Goal: Contribute content: Contribute content

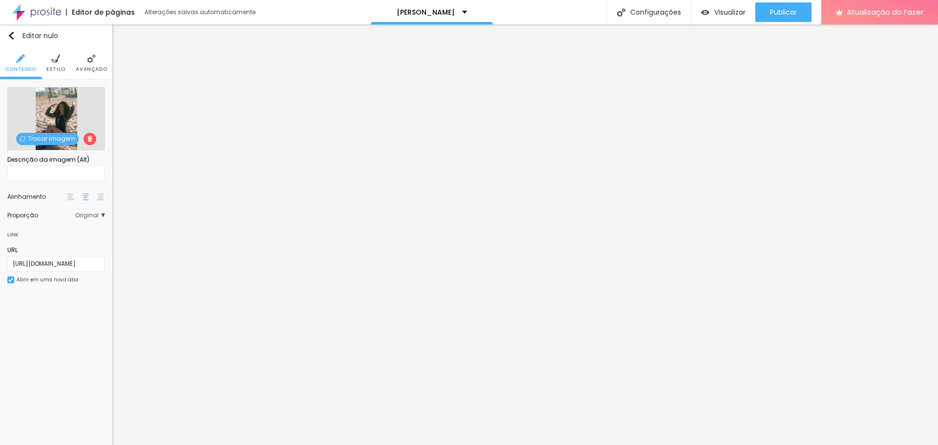
click at [56, 62] on img at bounding box center [55, 58] width 9 height 9
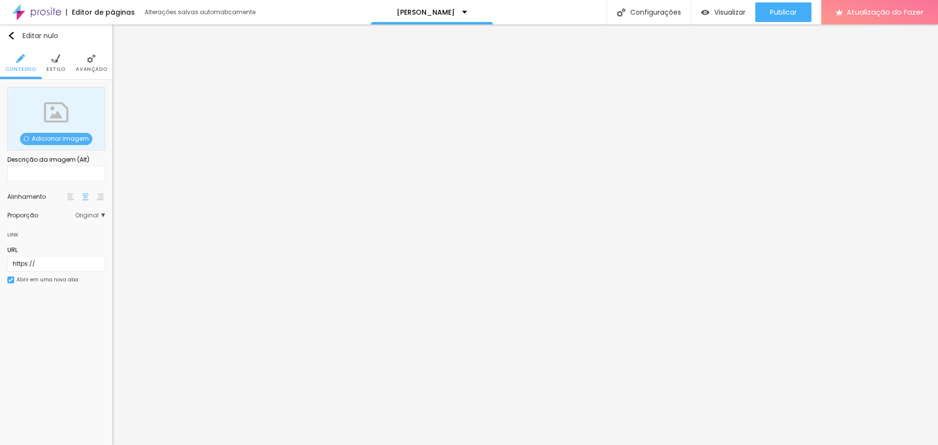
click at [50, 65] on li "Estilo" at bounding box center [55, 63] width 19 height 32
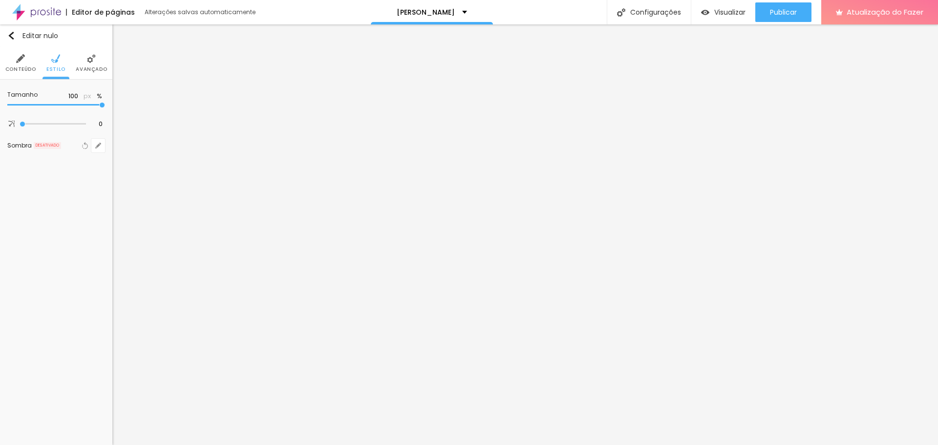
type input "35"
click at [38, 104] on input "range" at bounding box center [56, 105] width 98 height 5
type input "40"
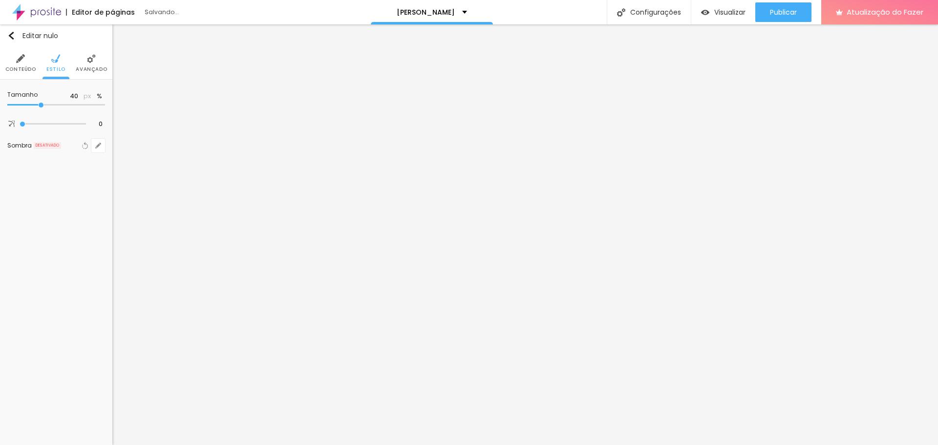
click at [41, 104] on input "range" at bounding box center [56, 105] width 98 height 5
click at [16, 63] on li "Conteúdo" at bounding box center [20, 63] width 31 height 32
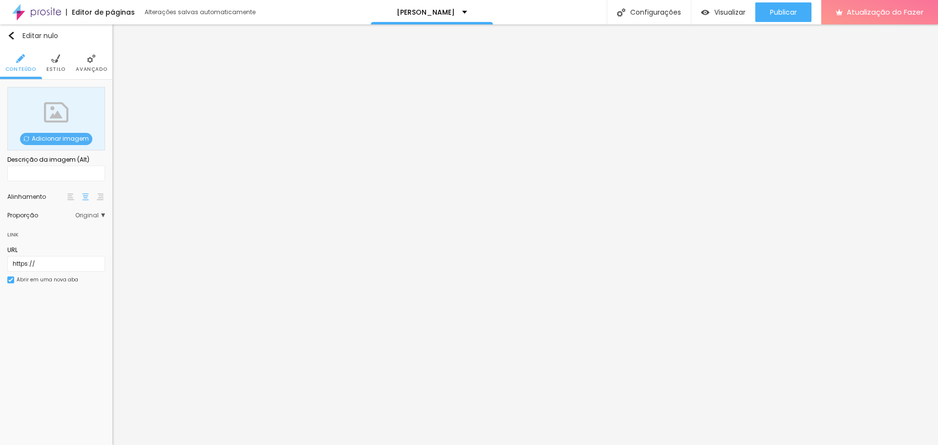
click at [52, 135] on font "Adicionar imagem" at bounding box center [60, 138] width 57 height 8
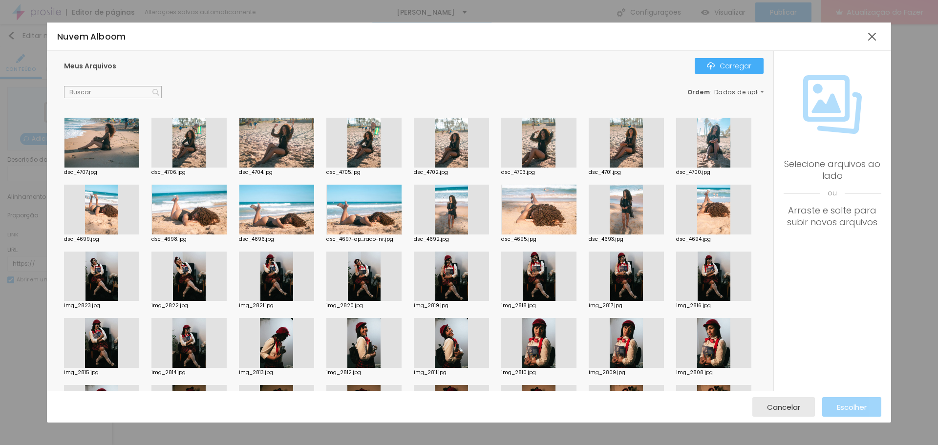
click at [676, 167] on div at bounding box center [713, 143] width 75 height 50
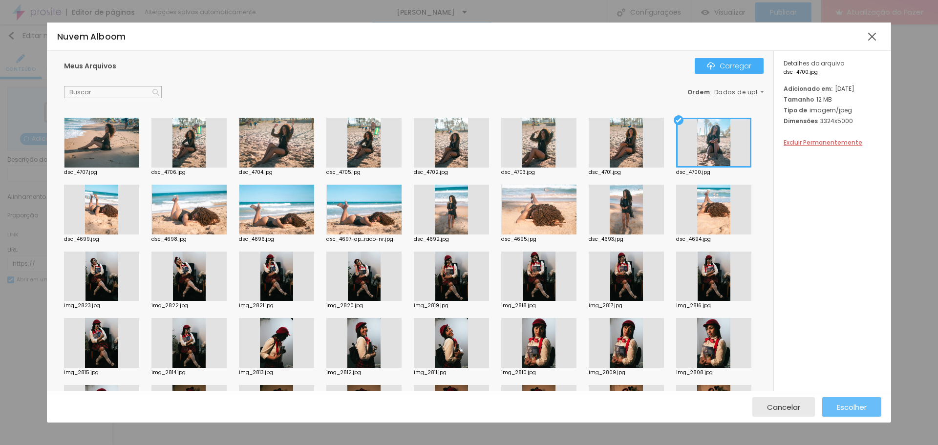
click at [848, 405] on font "Escolher" at bounding box center [851, 407] width 30 height 10
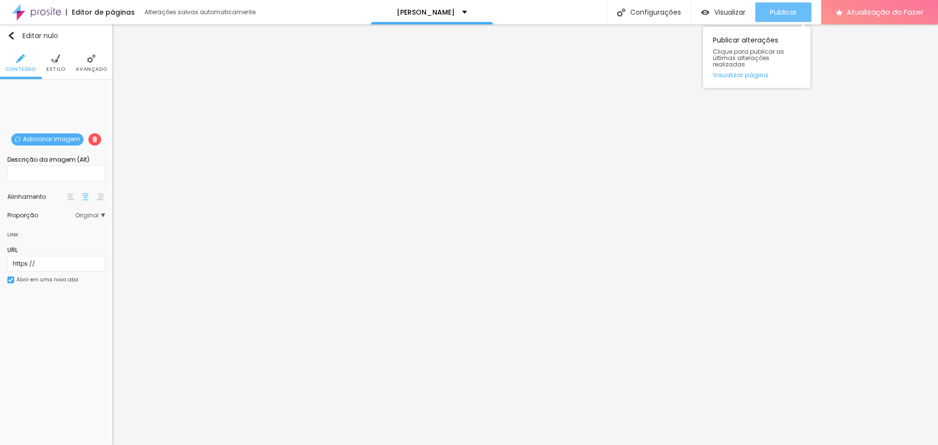
click at [779, 6] on div "Publicar" at bounding box center [783, 12] width 27 height 20
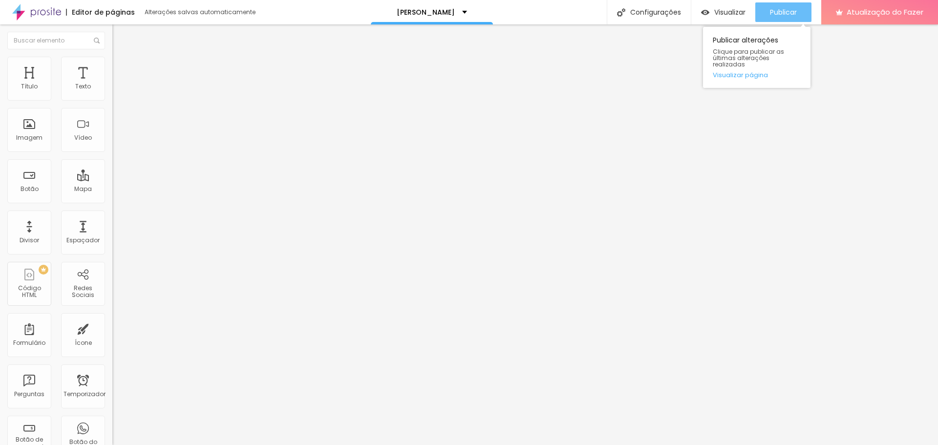
click at [770, 14] on font "Publicar" at bounding box center [783, 12] width 27 height 10
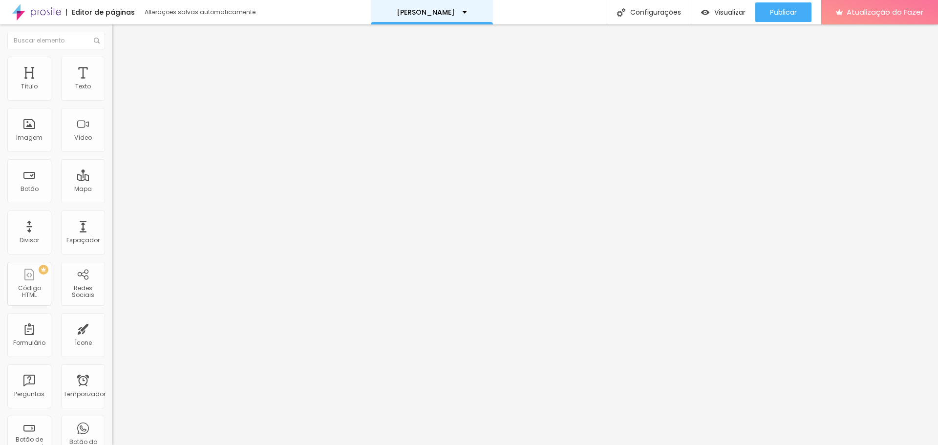
click at [448, 11] on div "Glória" at bounding box center [432, 12] width 122 height 24
click at [112, 64] on li "Estilo" at bounding box center [168, 62] width 112 height 10
drag, startPoint x: 62, startPoint y: 68, endPoint x: 61, endPoint y: 83, distance: 15.2
click at [121, 67] on font "Estilo" at bounding box center [128, 63] width 15 height 8
type input "30"
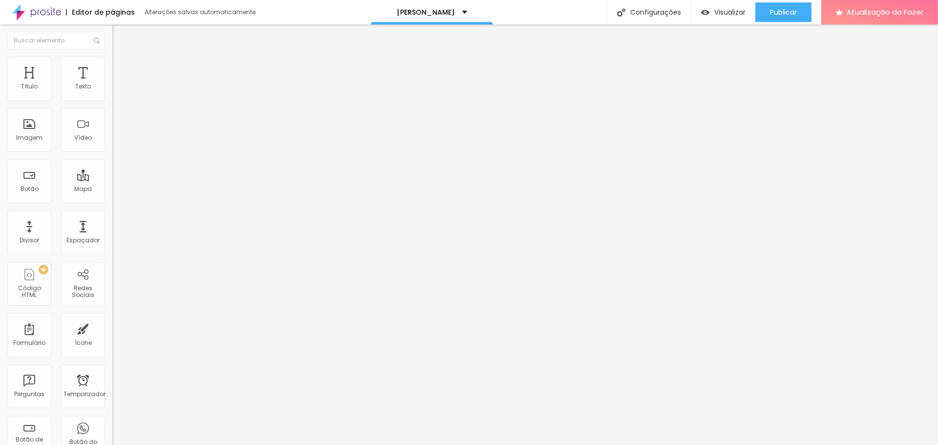
type input "30"
click at [112, 100] on input "range" at bounding box center [143, 96] width 63 height 8
type input "25"
type input "20"
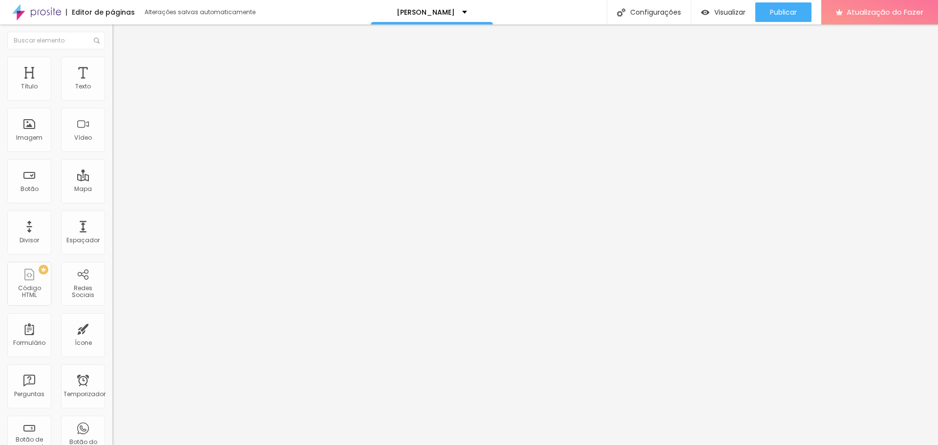
type input "20"
click at [112, 100] on input "range" at bounding box center [143, 96] width 63 height 8
click at [121, 58] on font "Conteúdo" at bounding box center [136, 53] width 30 height 8
click at [118, 84] on font "Adicionar imagem" at bounding box center [146, 80] width 57 height 8
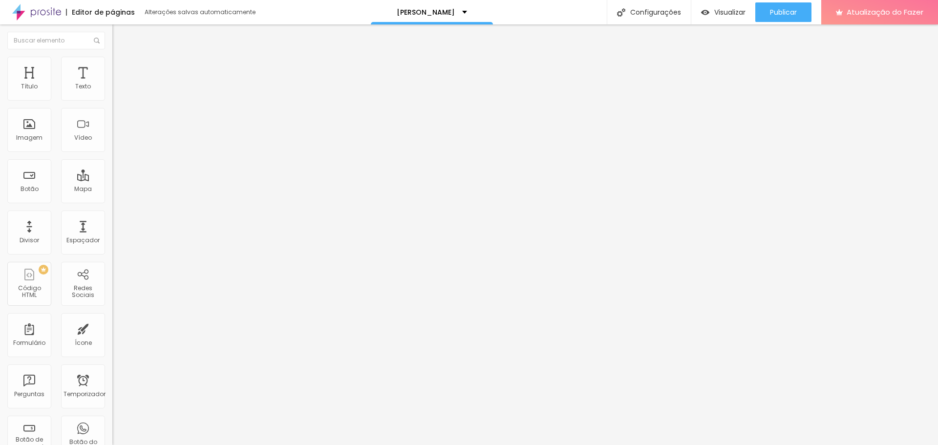
click at [112, 33] on button "Editar nulo" at bounding box center [168, 35] width 112 height 22
click at [784, 13] on font "Publicar" at bounding box center [783, 12] width 27 height 10
click at [112, 200] on input "https://" at bounding box center [170, 195] width 117 height 10
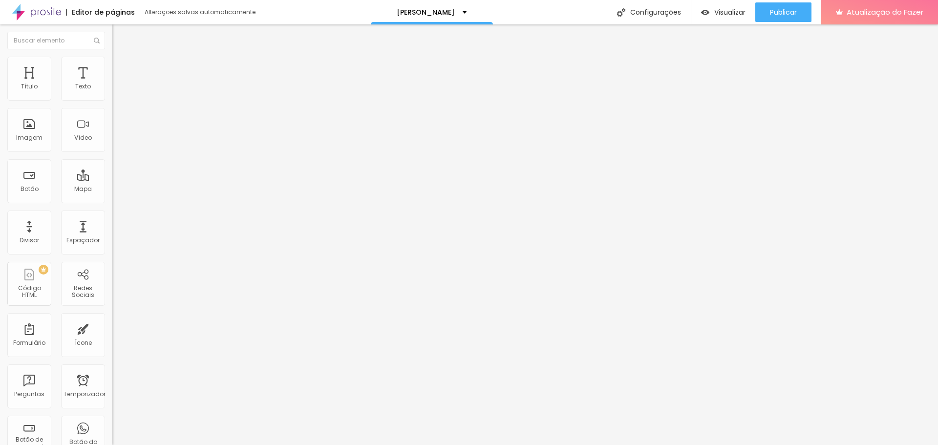
paste input "[DOMAIN_NAME][URL]"
type input "[URL][DOMAIN_NAME]"
click at [777, 4] on div "Publicar" at bounding box center [783, 12] width 27 height 20
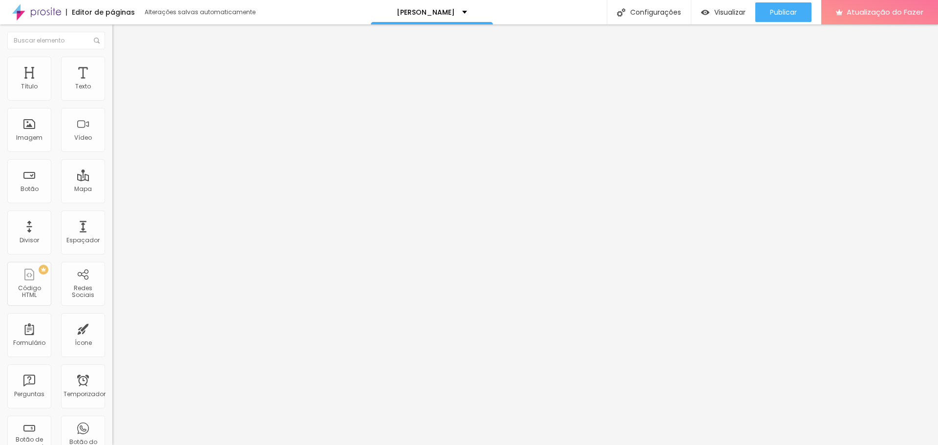
click at [120, 39] on div "Editar nulo" at bounding box center [145, 36] width 51 height 8
click at [112, 66] on li "Avançado" at bounding box center [168, 62] width 112 height 10
click at [112, 58] on ul "Estilo Avançado" at bounding box center [168, 57] width 112 height 20
click at [112, 57] on li "Estilo" at bounding box center [168, 52] width 112 height 10
click at [112, 145] on button "button" at bounding box center [119, 139] width 14 height 10
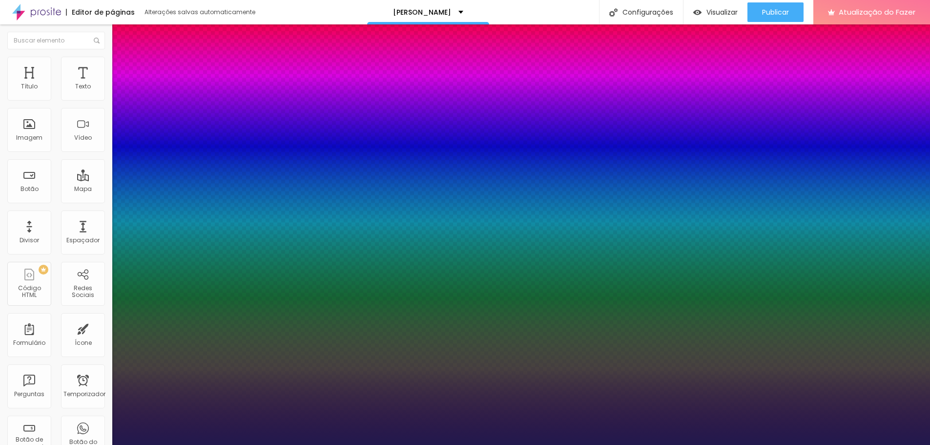
type input "1"
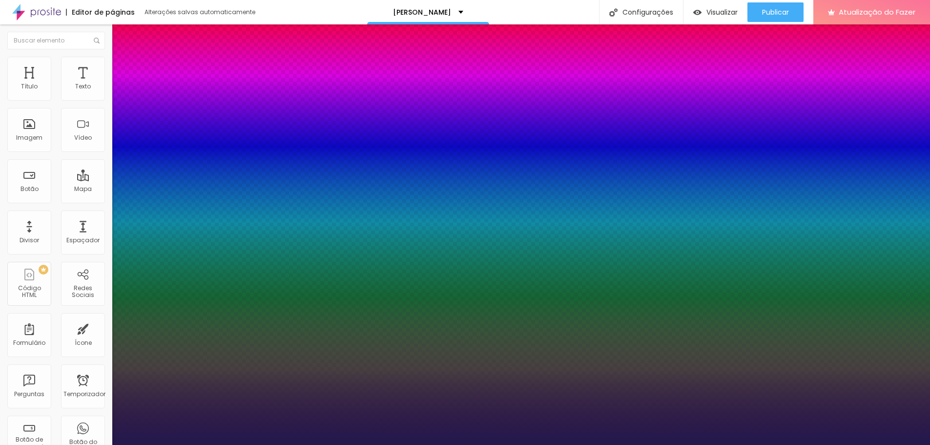
select select "Actor-Regular"
type input "1"
select select "Alegreya"
type input "1"
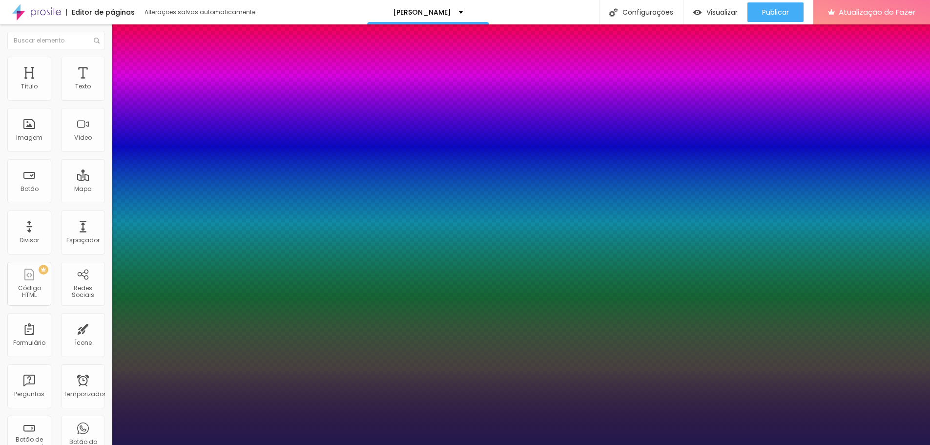
select select "AlegreyaBlack"
type input "1"
select select "Alegreya"
type input "1"
select select "Actor-Regular"
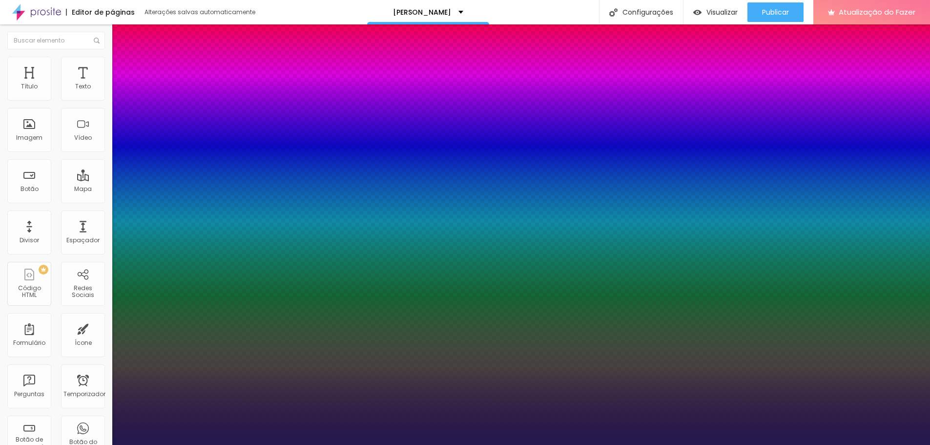
type input "1"
select select "AbrilFatface-Regular"
type input "1"
select select "Actor-Regular"
type input "1"
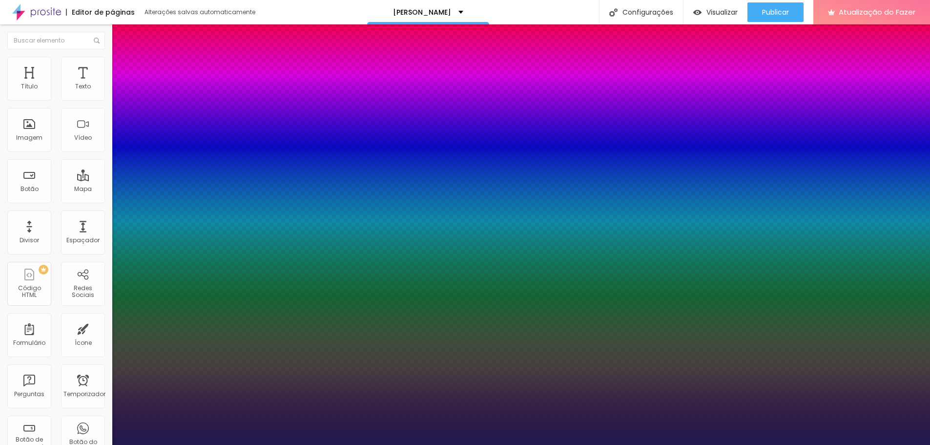
select select "Alegreya"
type input "1"
select select "AlegreyaBlack"
type input "1"
select select "Alegreya"
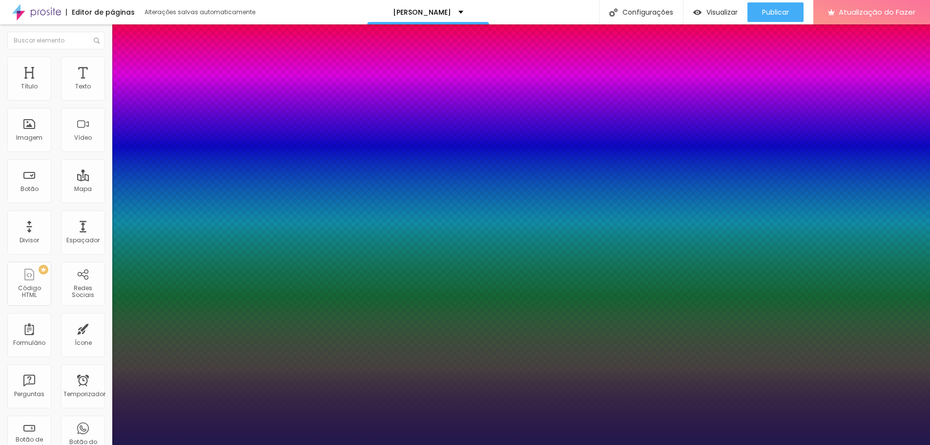
type input "1"
select select "Actor-Regular"
type input "1"
select select "AbrilFatface-Regular"
type input "1"
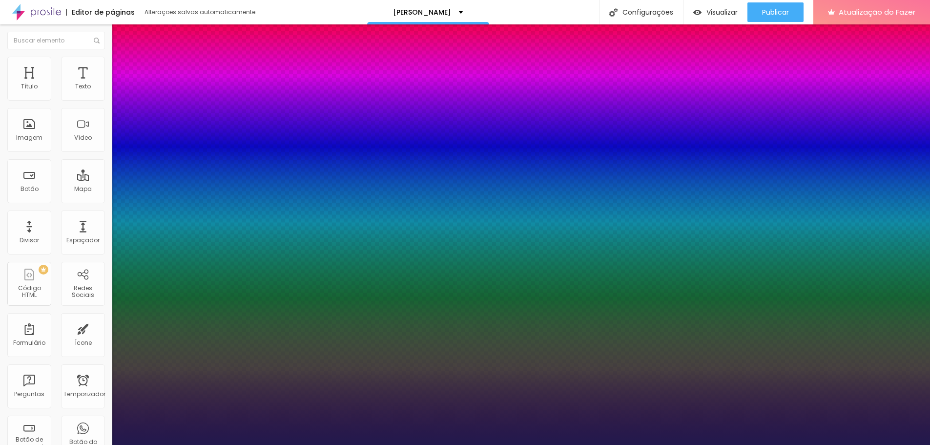
select select "Actor-Regular"
type input "1"
select select "AbrilFatface-Regular"
type input "1"
select select "Actor-Regular"
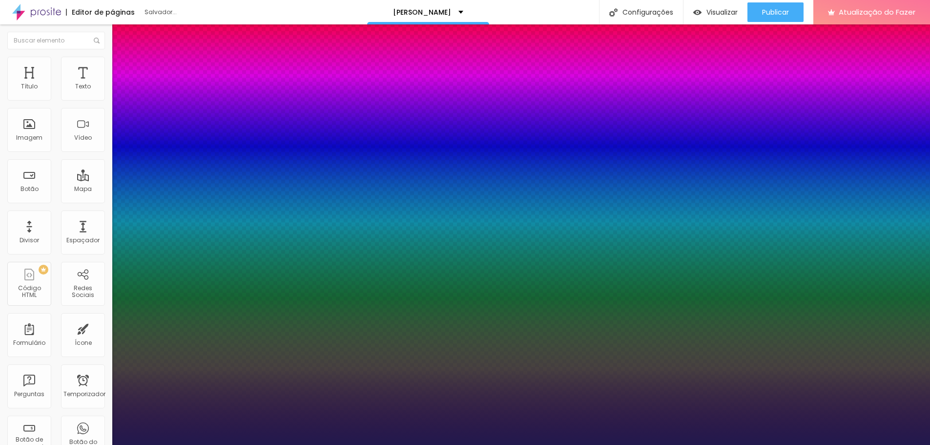
type input "1"
select select "Alegreya"
type input "1"
select select "AlegreyaBlack"
type input "1"
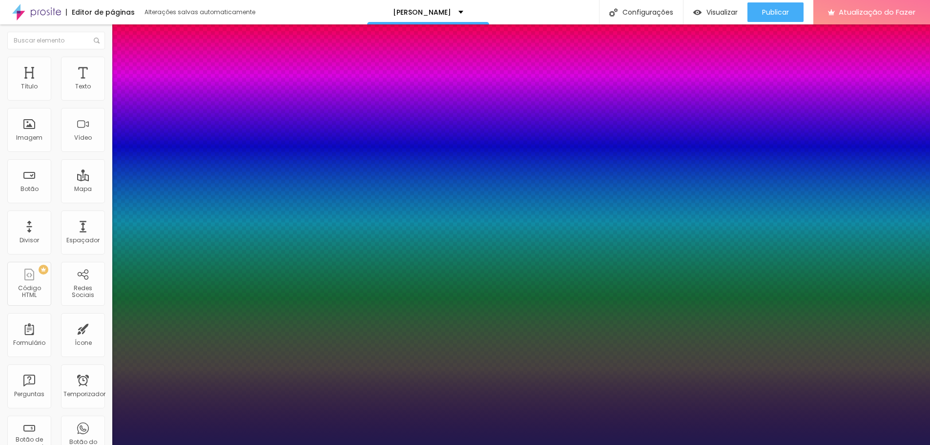
select select "Alice"
type input "1"
select select "[PERSON_NAME]"
type input "1"
select select "Allan-Regular"
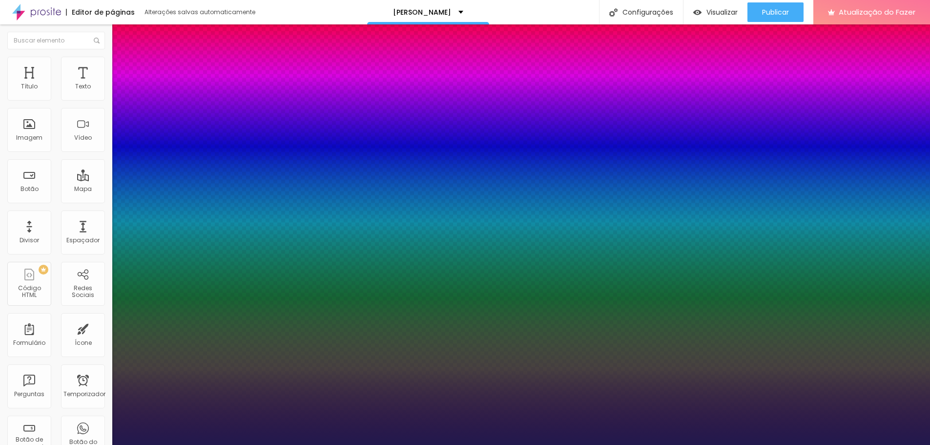
type input "1"
select select "Amaranth"
type input "1"
select select "AmaticaSC"
type input "1"
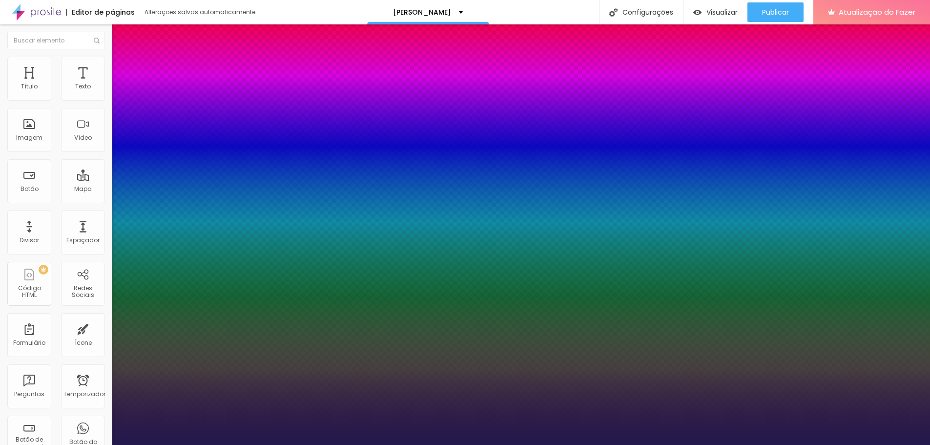
select select "AmaticSC"
type input "1"
select select "Amita-Bold"
type input "1"
select select "AmaticSC"
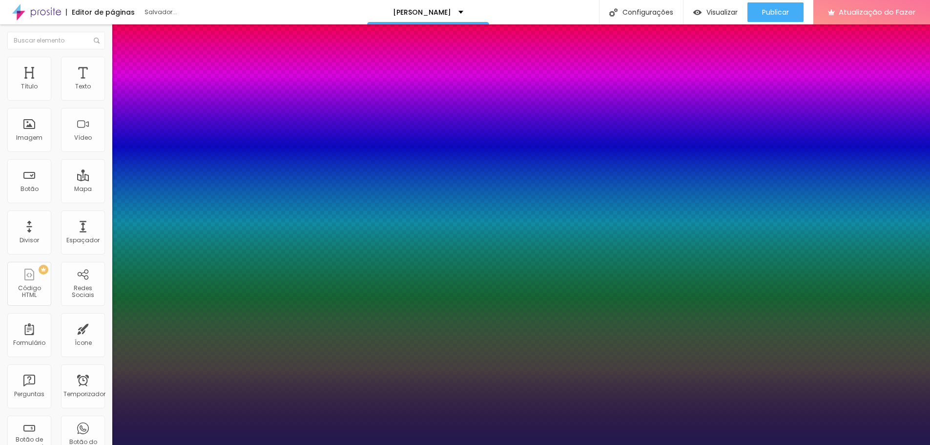
type input "1"
select select "Amita-Bold"
type input "1"
select select "Amita-Regular"
type input "1"
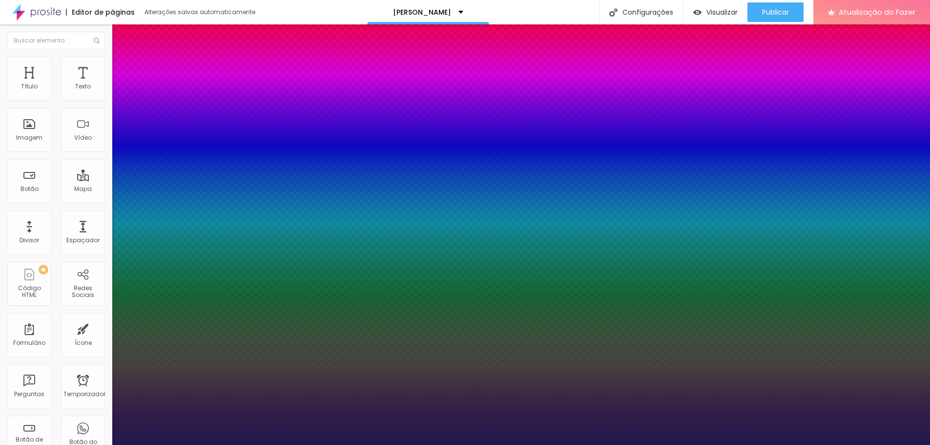
select select "[GEOGRAPHIC_DATA]"
type input "1"
select select "Amita-Regular"
type input "1"
select select "[GEOGRAPHIC_DATA]"
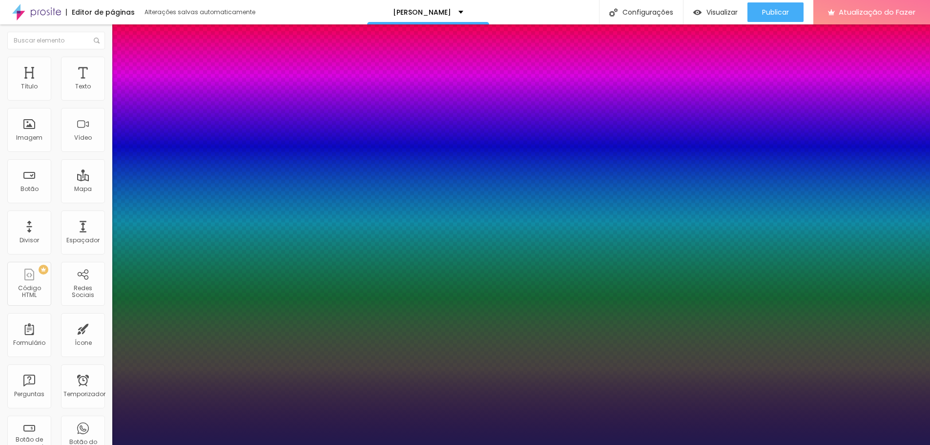
type input "1"
select select "AnonymousPro-Bold"
type input "1"
select select "AnonymousPro-Italic"
type input "1"
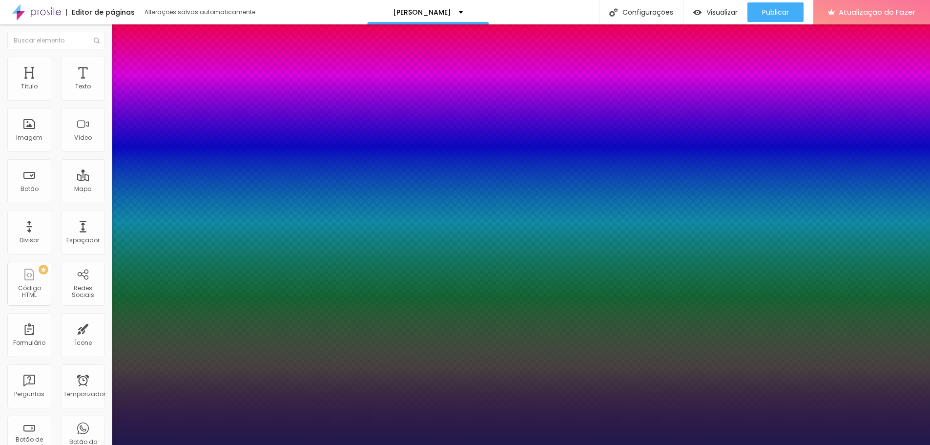
select select "AnonymousPro-Regular"
type input "1"
select select "Arapey"
type input "1"
select select "Archivo-Bold"
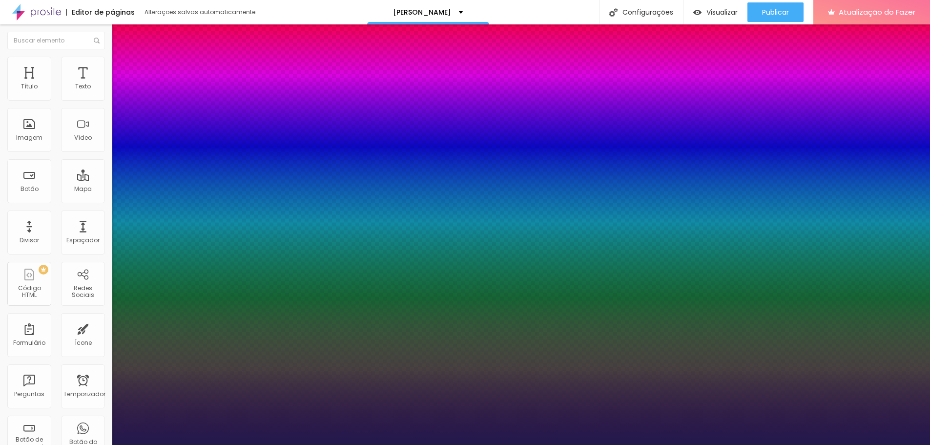
type input "1"
select select "Arapey"
type input "1"
select select "Archivo-Bold"
type input "1"
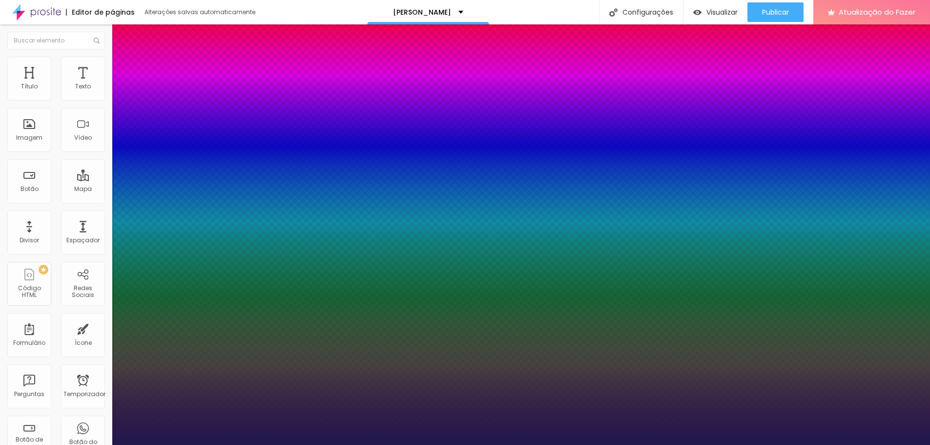
select select "Archivo-Italic"
type input "1"
select select "Archivo-Regular"
type input "1"
select select "ArefRuqaa"
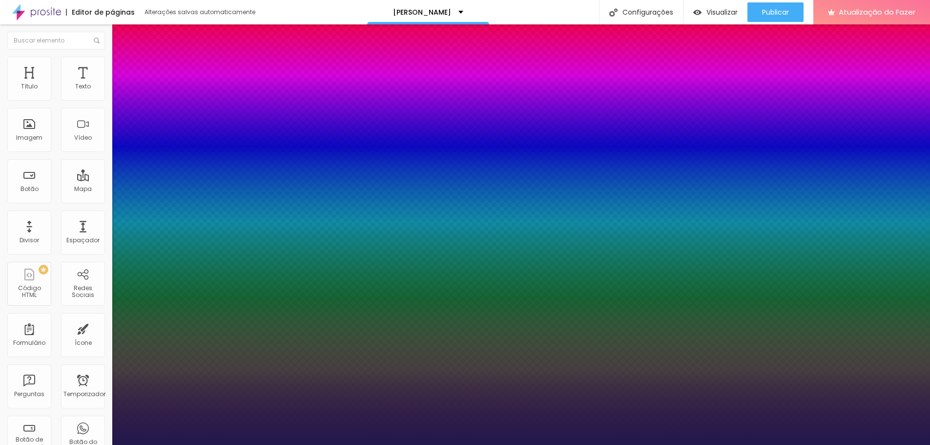
type input "1"
select select "Arsenal-Bold"
type input "1"
select select "Arsenal-Italic"
type input "1"
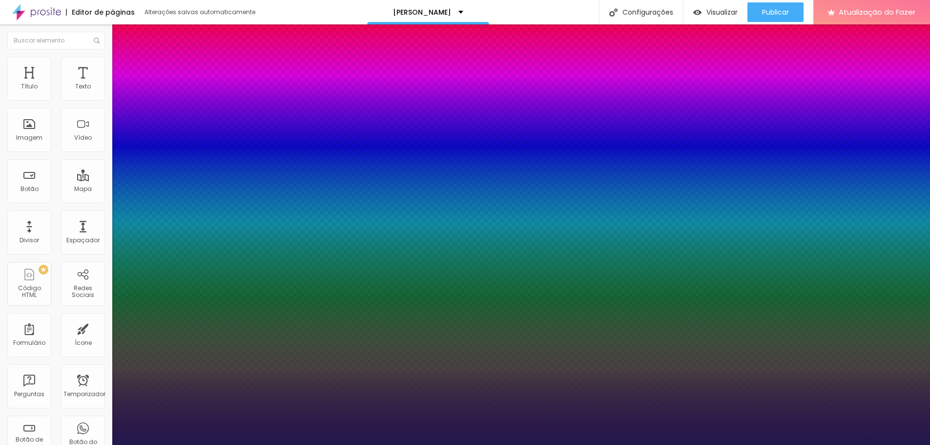
select select "Arsenal-Regular"
type input "1"
select select "Arvo"
type input "1"
select select "Assistant"
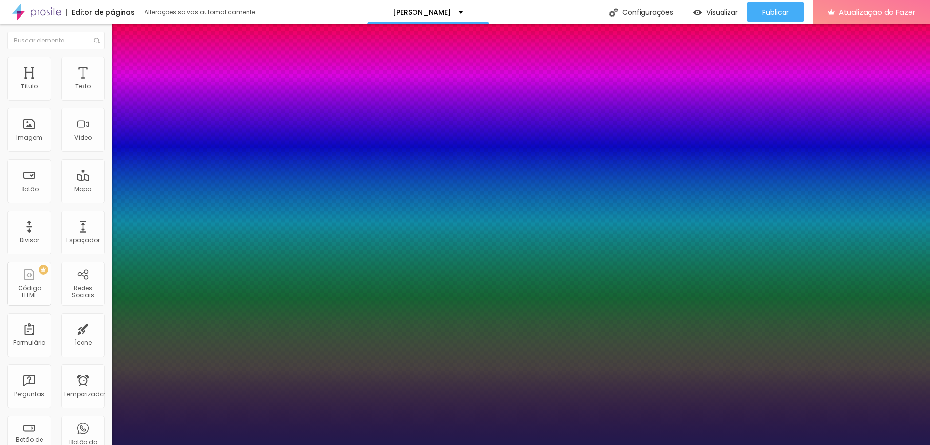
type input "1"
select select "AssistantLight"
type input "1"
select select "AveriaLibre"
type input "1"
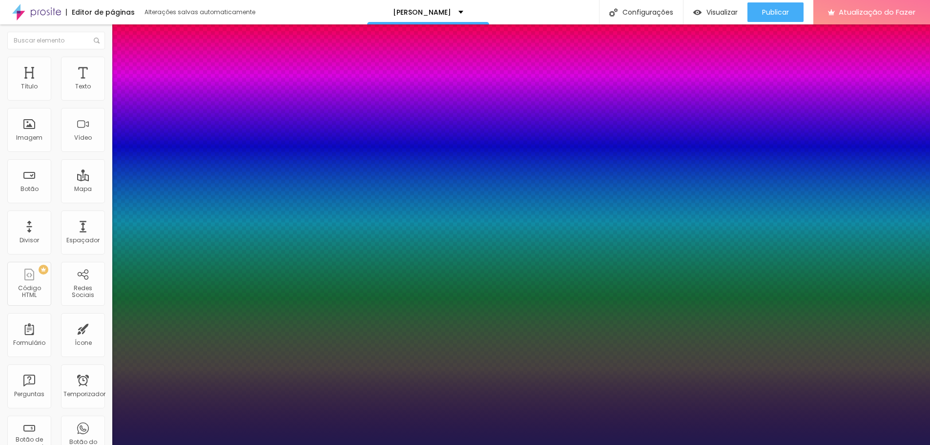
select select "AveriaLibreLight"
type input "1"
select select "AveriaSansLibre-Bold"
type input "1"
select select "AveriaSansLibre-Italic"
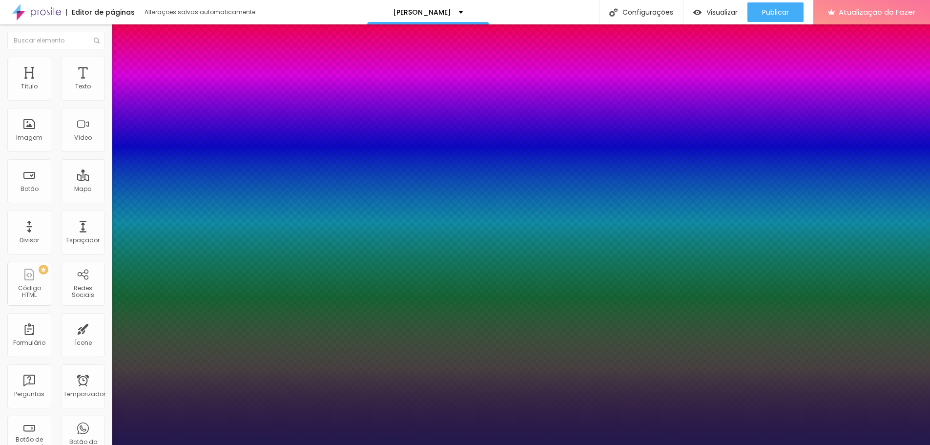
type input "1"
select select "AveriaSansLibre-Regular"
type input "1"
select select "Bangers-Regular"
type input "1"
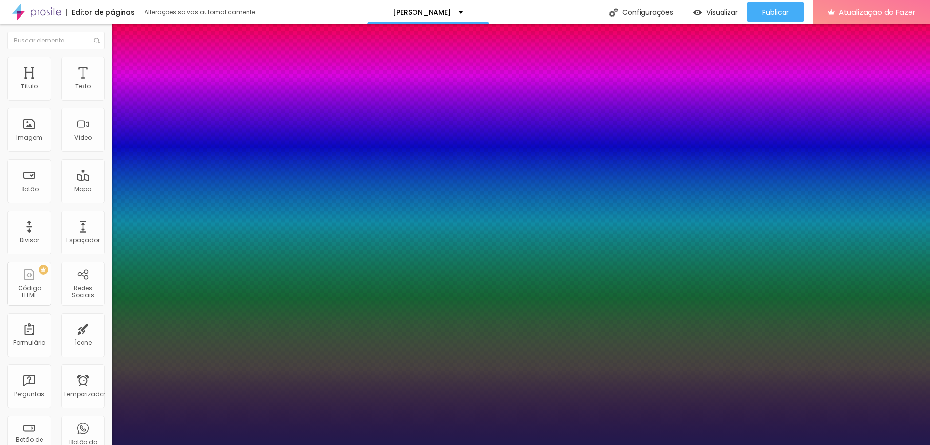
select select "Bentham-Regular"
type input "1"
select select "Bangers-Regular"
type input "1"
select select "Bentham-Regular"
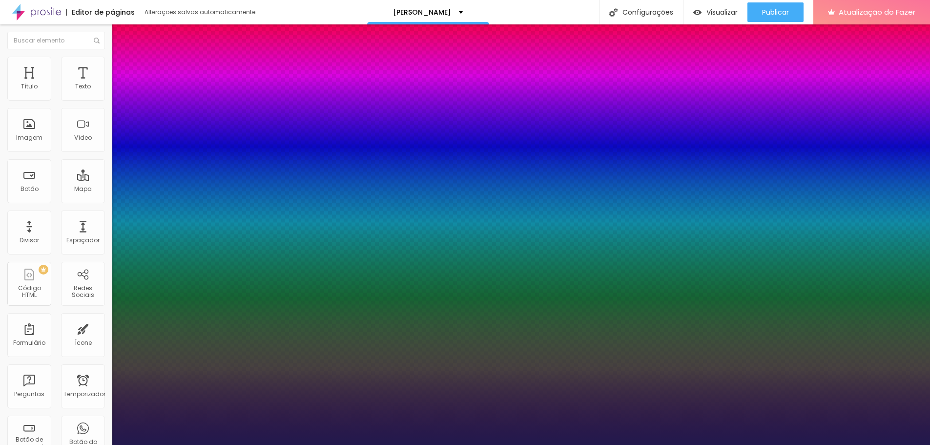
type input "1"
select select "Bevan-Regular"
type input "1"
select select "BioRhyme"
type input "1"
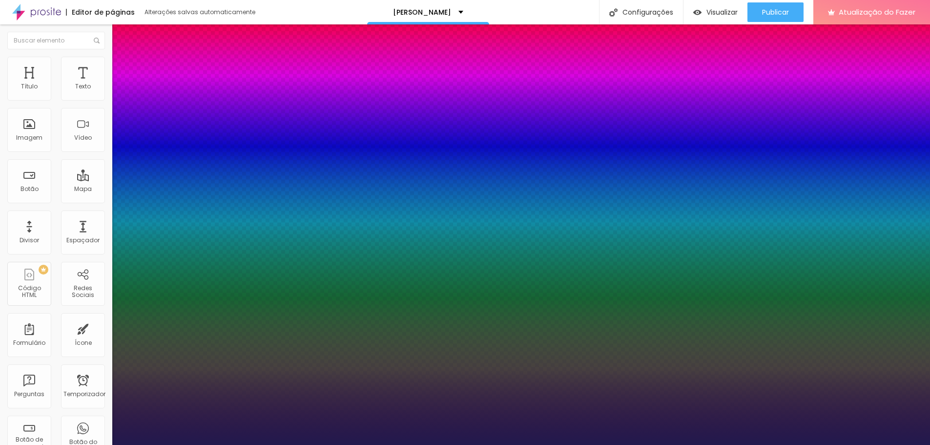
select select "BioRhymeExtraBold"
type input "1"
select select "BioRhymeLight"
type input "1"
select select "Bitter"
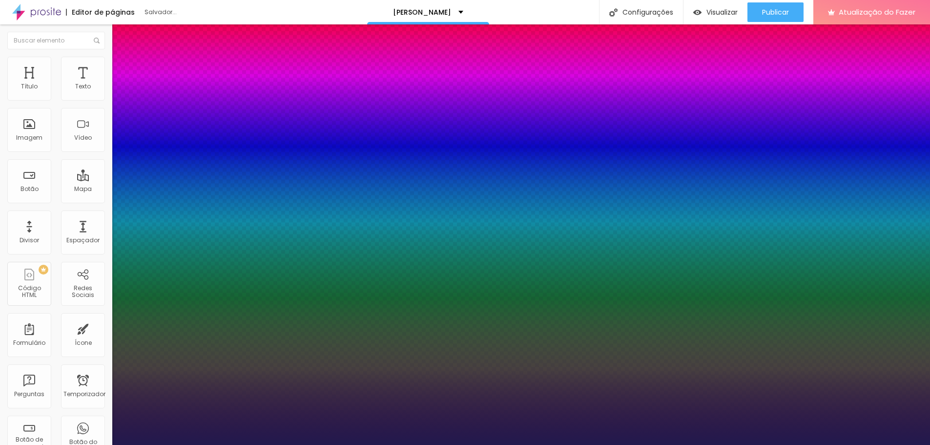
type input "1"
select select "BioRhymeLight"
type input "1"
select select "Bitter"
type input "1"
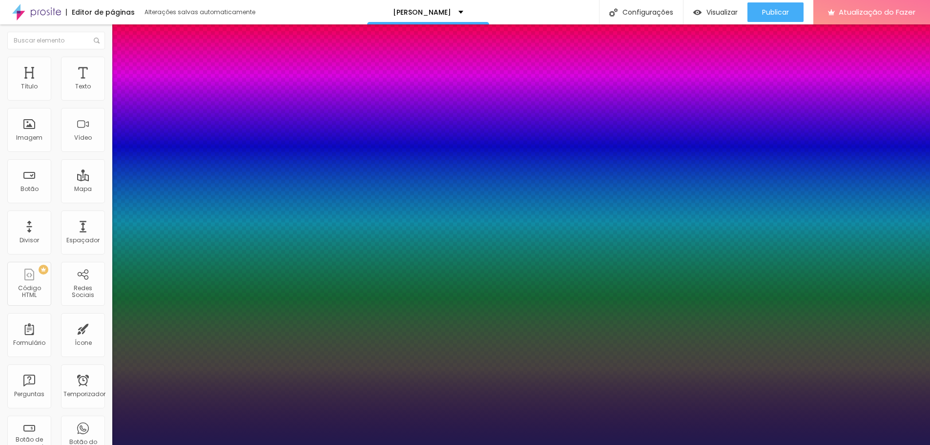
select select "BreeSerif"
type input "1"
select select "ButterflyKids-Regular"
type input "1"
select select "ChangaOne-Italic"
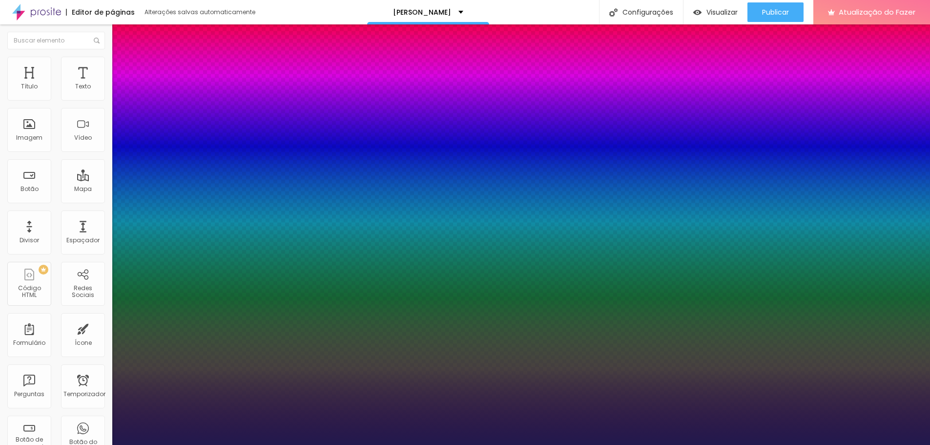
type input "1"
select select "ButterflyKids-Regular"
type input "1"
select select "ChangaOne-Italic"
type input "1"
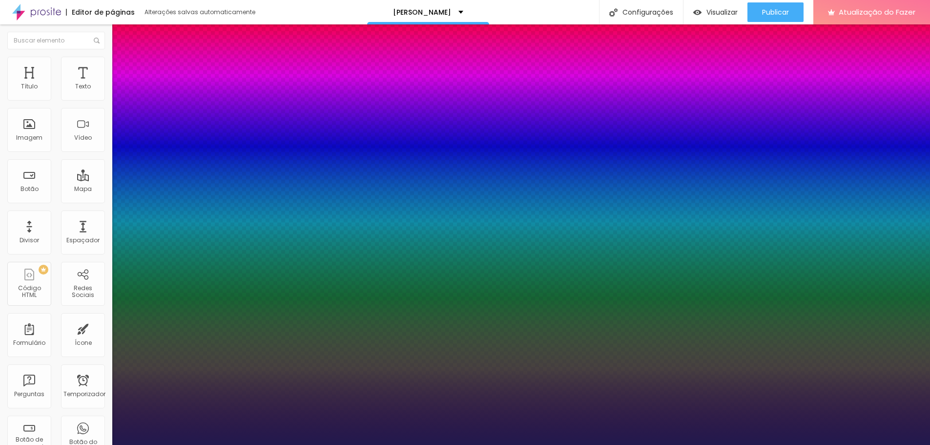
select select "ChangaOne-Regular"
type input "1"
select select "Chewy-Regular"
type input "1"
select select "ChangaOne-Regular"
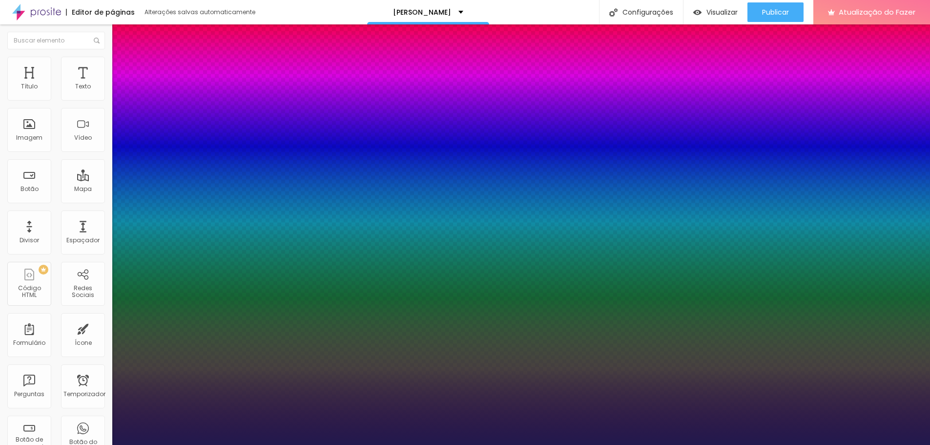
type input "1"
select select "ChangaOne-Italic"
type input "1"
select select "ChangaOne-Regular"
type input "1"
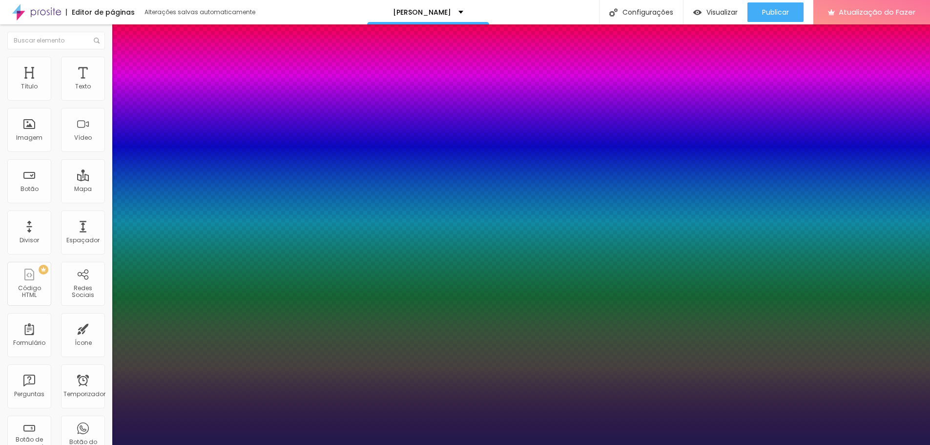
select select "Chewy-Regular"
type input "1"
select select "Chivo"
type input "1"
select select "CinzelDecorative-Black"
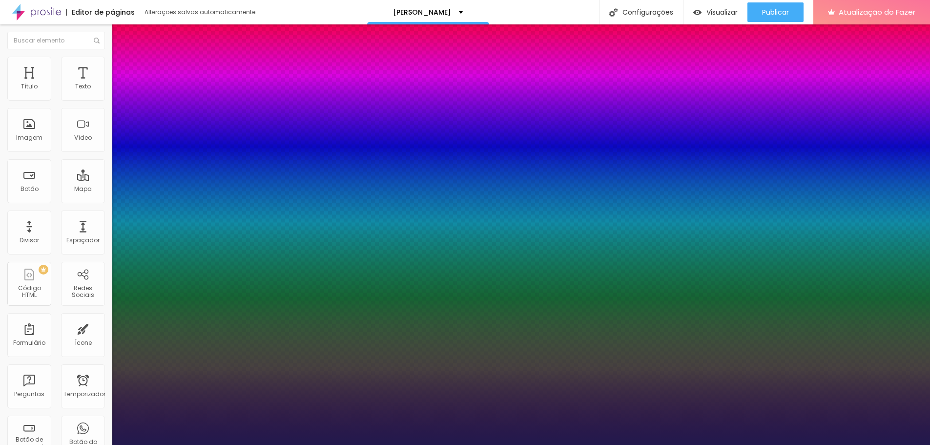
type input "1"
select select "CinzelDecorative-Bold"
type input "1"
select select "CinzelDecorative-Regular"
type input "1"
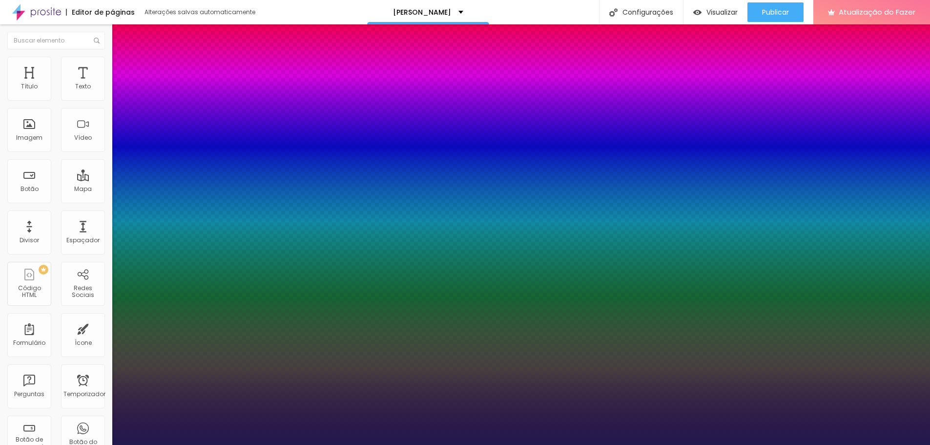
select select "CinzelDecorative-Bold"
type input "1"
select select "CinzelDecorative-Regular"
type input "1"
select select "Comfortaa-Bold"
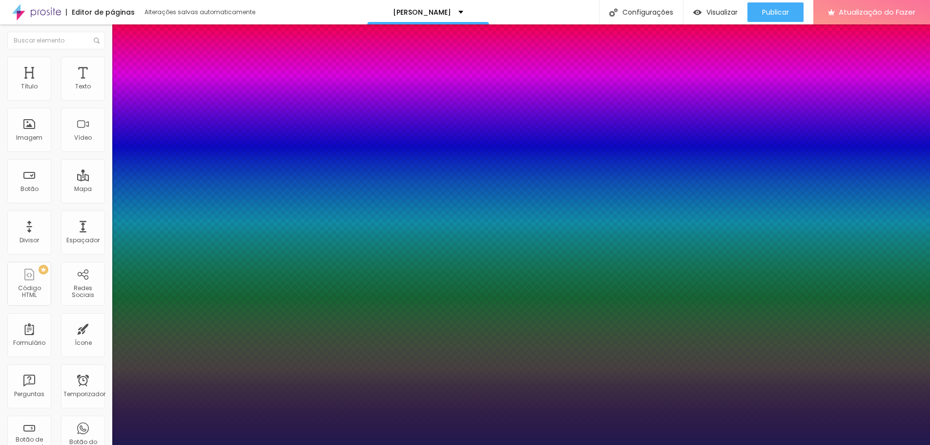
type input "1"
select select "CinzelDecorative-Regular"
type input "1"
click at [343, 444] on div at bounding box center [465, 445] width 930 height 0
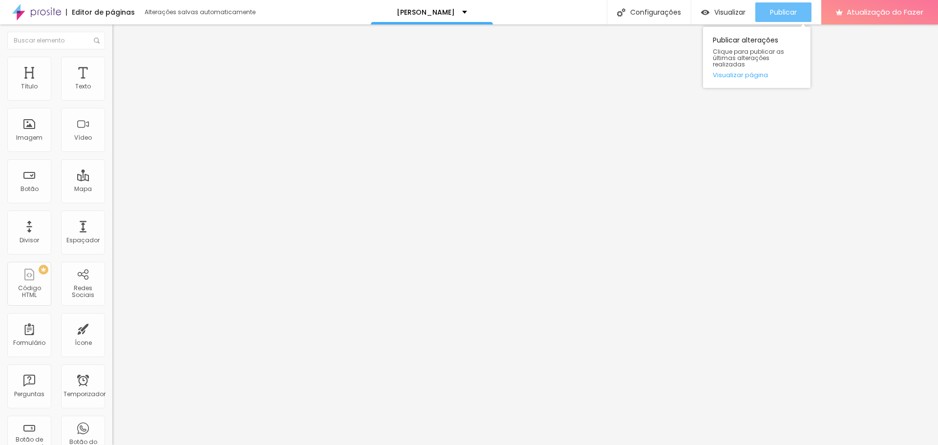
click at [791, 10] on font "Publicar" at bounding box center [783, 12] width 27 height 10
click at [112, 62] on img at bounding box center [116, 61] width 9 height 9
click at [112, 57] on li "Estilo" at bounding box center [168, 52] width 112 height 10
click at [112, 117] on div "Título 6 H6" at bounding box center [168, 114] width 112 height 6
click at [112, 112] on span "Título 5" at bounding box center [123, 108] width 22 height 8
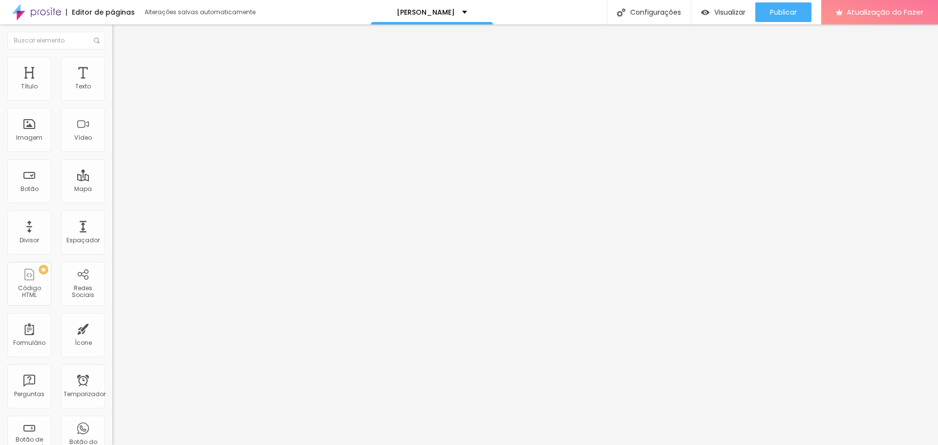
click at [112, 107] on font "Título 4" at bounding box center [125, 102] width 26 height 10
click at [112, 82] on div "Título 1 H1" at bounding box center [168, 77] width 112 height 10
click at [121, 84] on font "Título 1" at bounding box center [137, 77] width 33 height 14
click at [771, 13] on font "Publicar" at bounding box center [783, 12] width 27 height 10
click at [116, 142] on icon "button" at bounding box center [119, 139] width 6 height 6
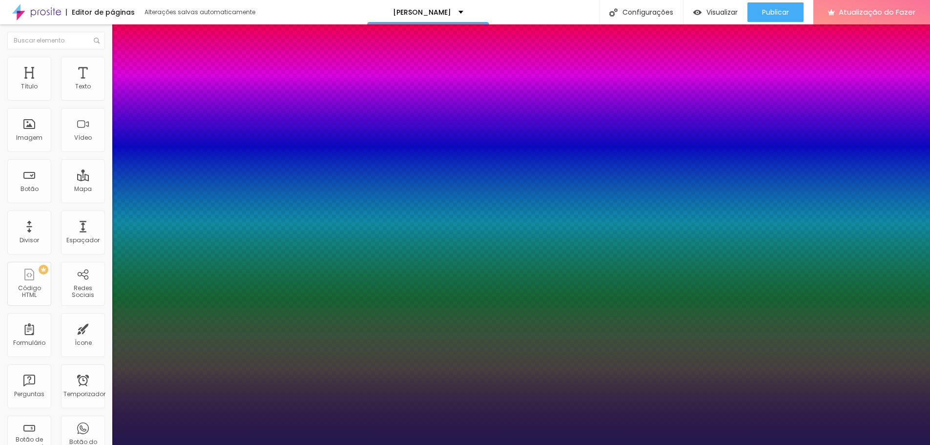
type input "1"
select select "CinzelDecorative-Bold"
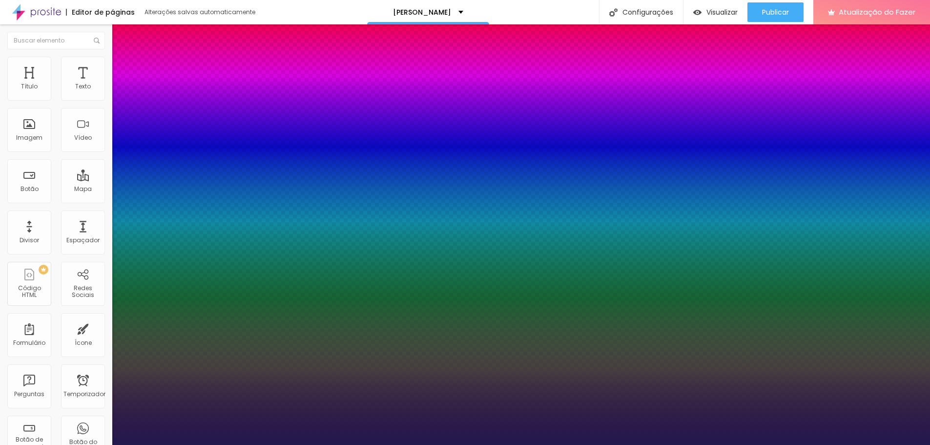
type input "1"
select select "CinzelDecorative-Regular"
type input "1"
select select "CinzelDecorative-Bold"
type input "1"
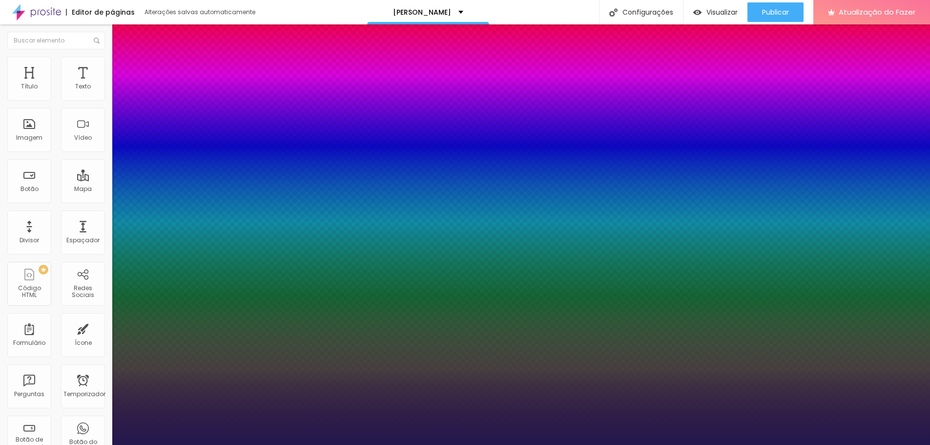
select select "CinzelDecorative-Black"
type input "1"
select select "CinzelDecorative-Bold"
type input "1"
select select "CinzelDecorative-Black"
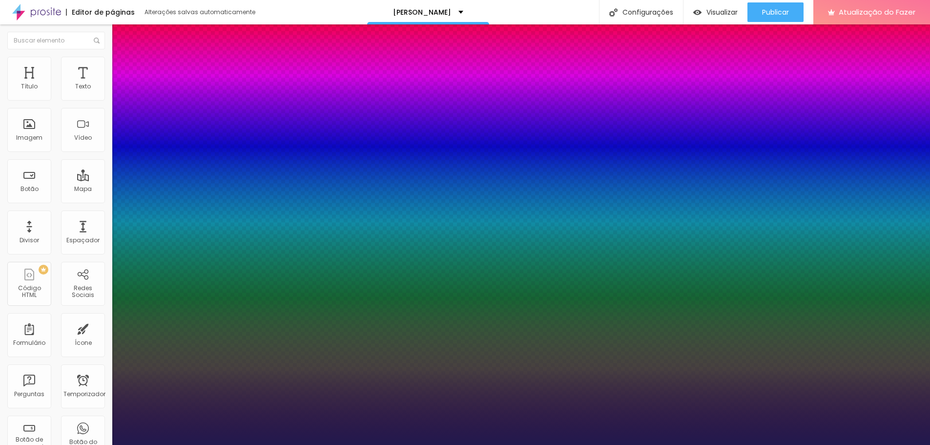
type input "1"
select select "Chivo"
type input "1"
select select "CinzelDecorative-Black"
type input "1"
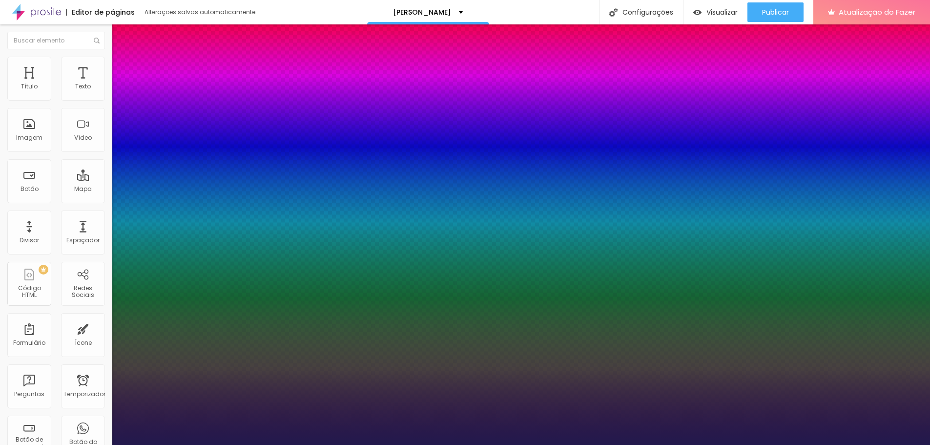
select select "CinzelDecorative-Bold"
type input "1"
select select "CinzelDecorative-Black"
type input "1"
select select "Chivo"
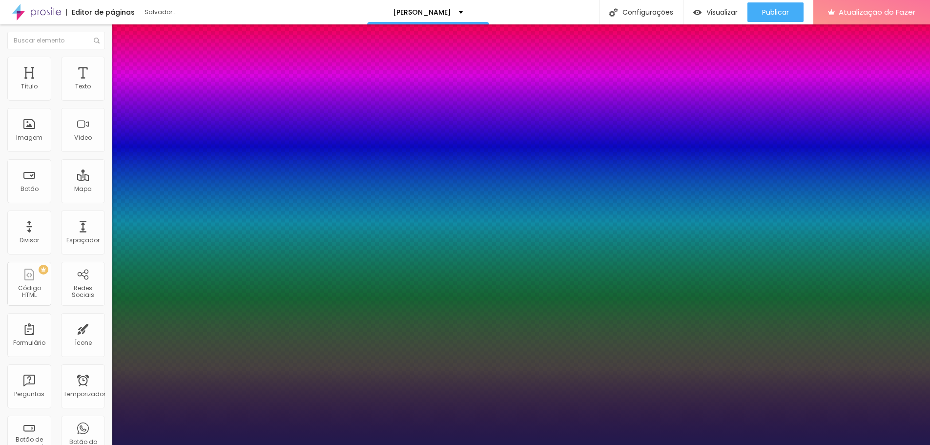
type input "1"
select select "CinzelDecorative-Black"
type input "1"
select select "CinzelDecorative-Bold"
type input "1"
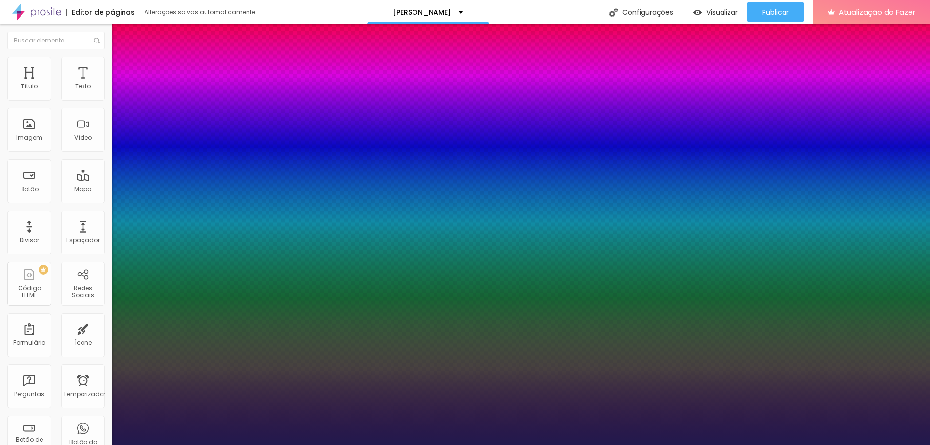
select select "CinzelDecorative-Regular"
type input "1"
select select "Comfortaa-Bold"
click at [751, 444] on div at bounding box center [465, 445] width 930 height 0
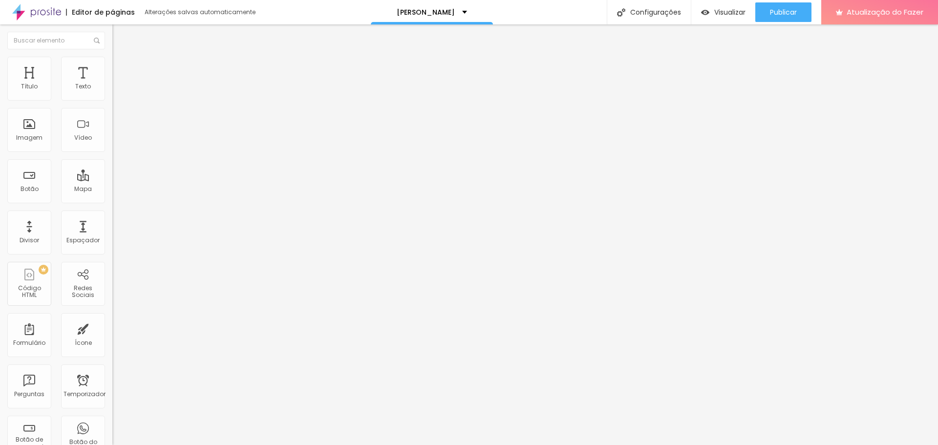
click at [116, 142] on icon "button" at bounding box center [119, 139] width 6 height 6
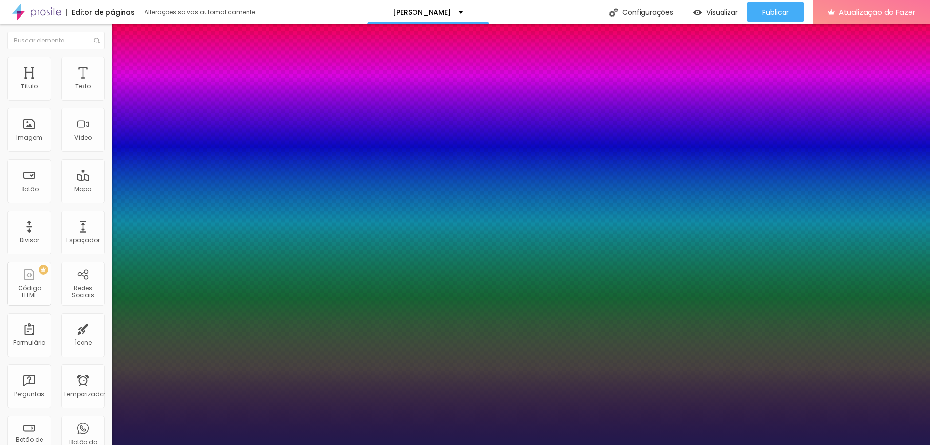
click at [769, 444] on div at bounding box center [465, 445] width 930 height 0
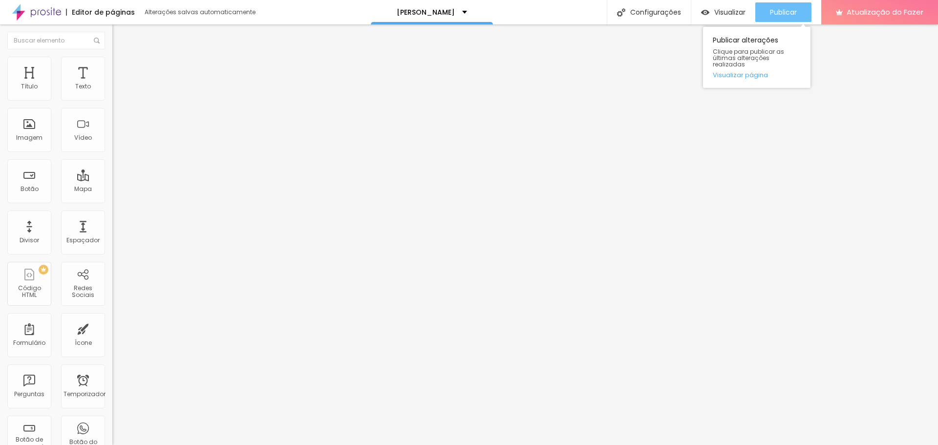
click at [767, 14] on button "Publicar" at bounding box center [783, 12] width 56 height 20
click at [112, 145] on button "button" at bounding box center [119, 139] width 14 height 10
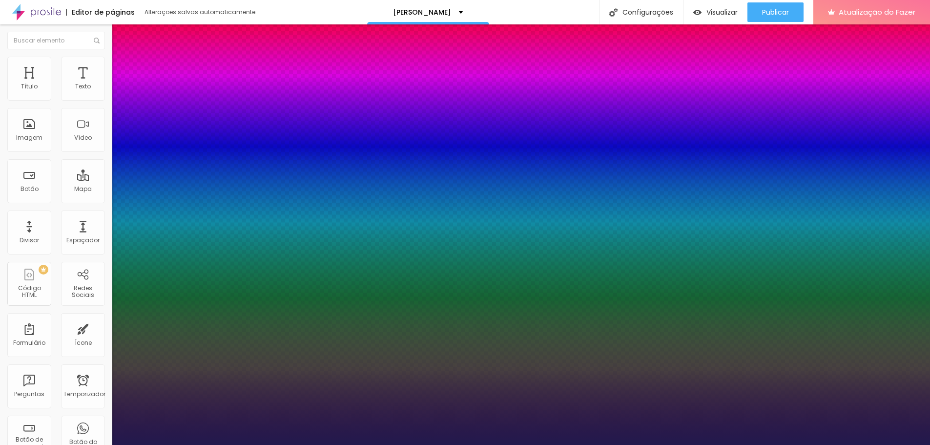
click at [294, 444] on div at bounding box center [465, 445] width 930 height 0
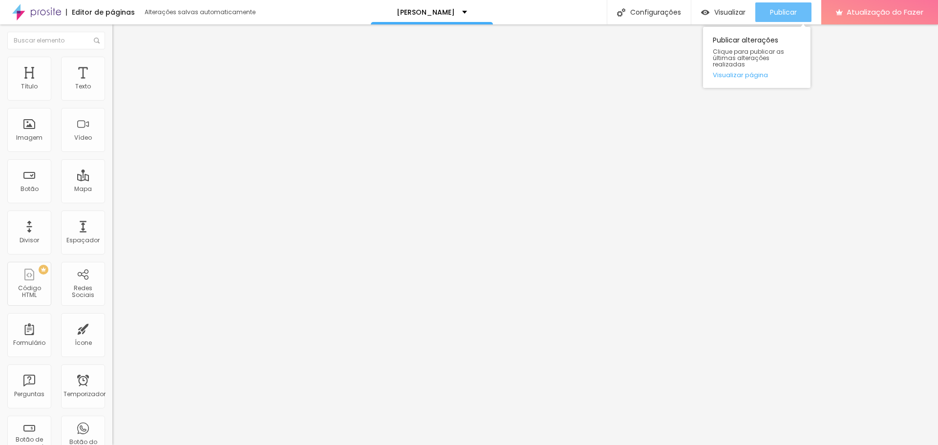
click at [773, 18] on div "Publicar" at bounding box center [783, 12] width 27 height 20
